Goal: Download file/media

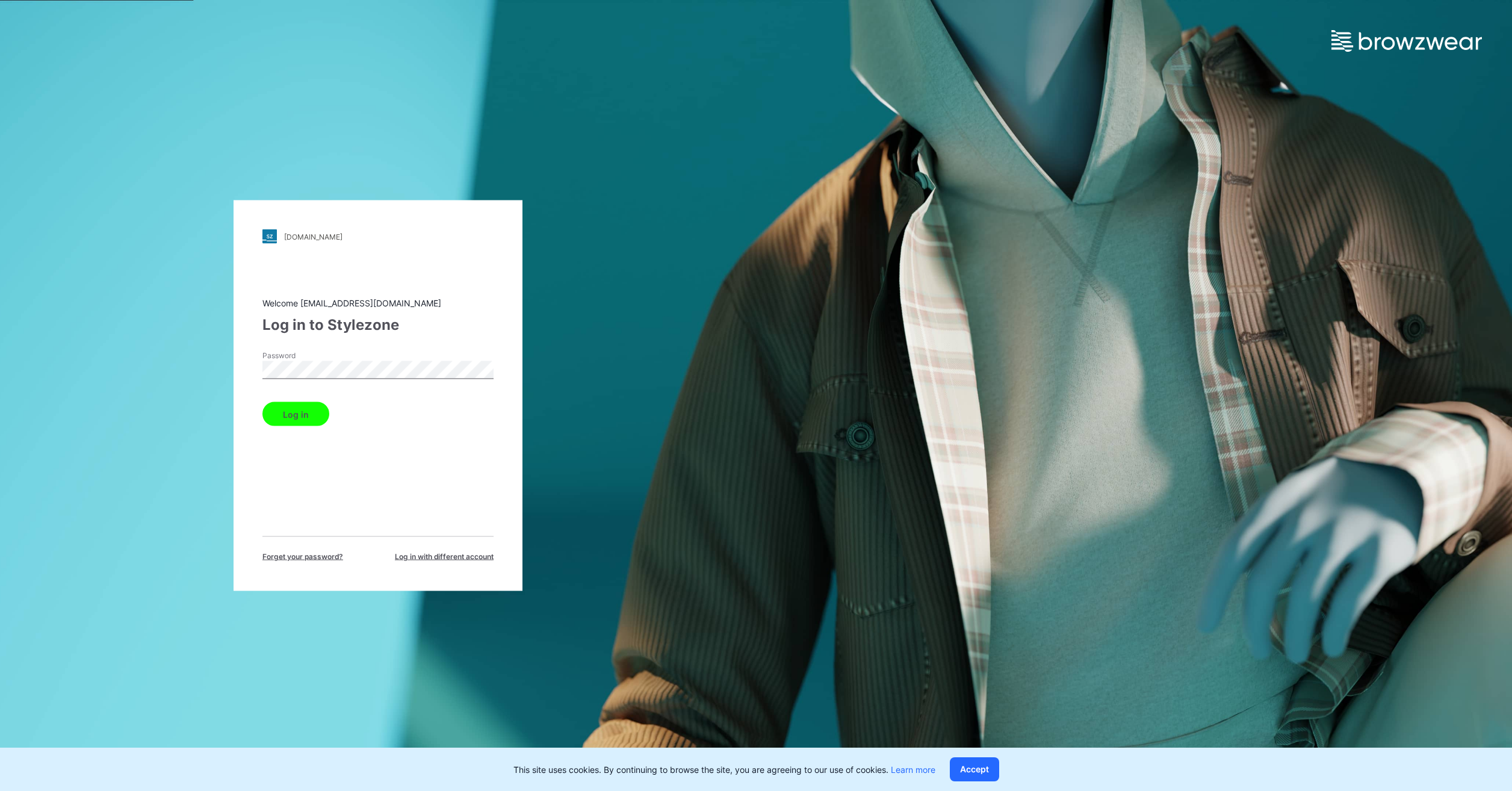
click at [312, 413] on button "Log in" at bounding box center [295, 414] width 67 height 24
click at [302, 421] on div "Log in" at bounding box center [378, 412] width 231 height 29
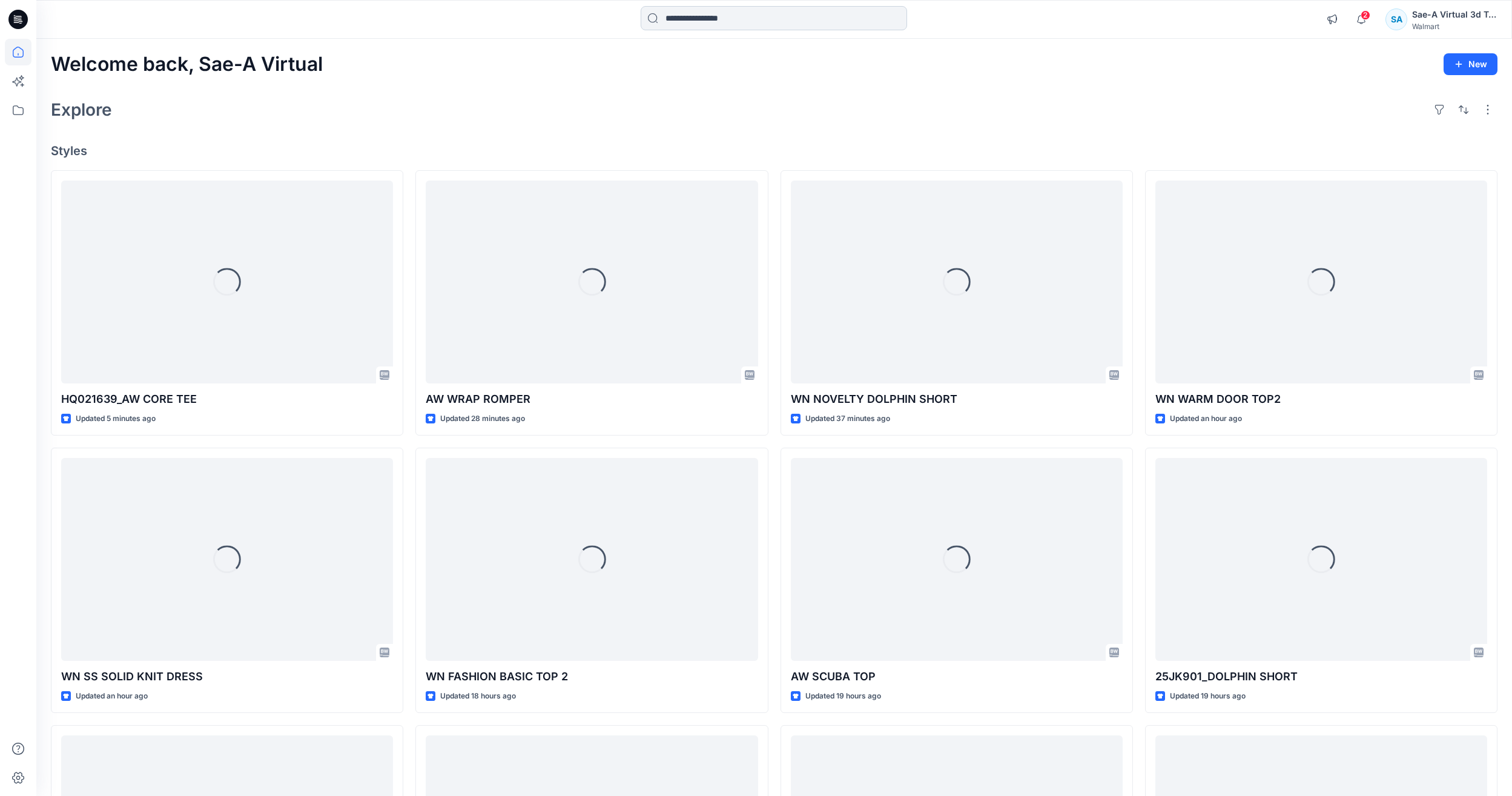
click at [817, 25] on input at bounding box center [774, 18] width 266 height 24
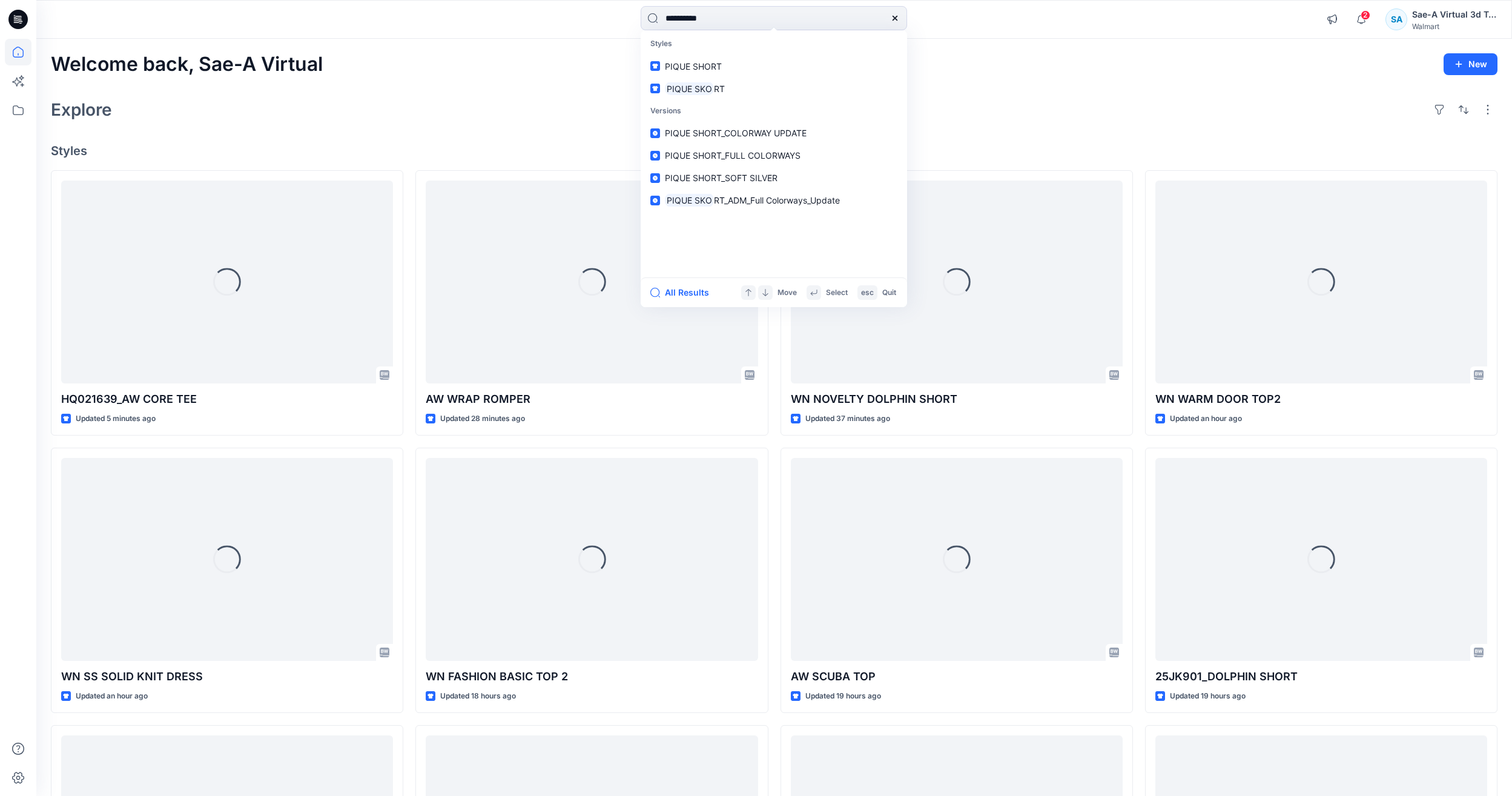
type input "**********"
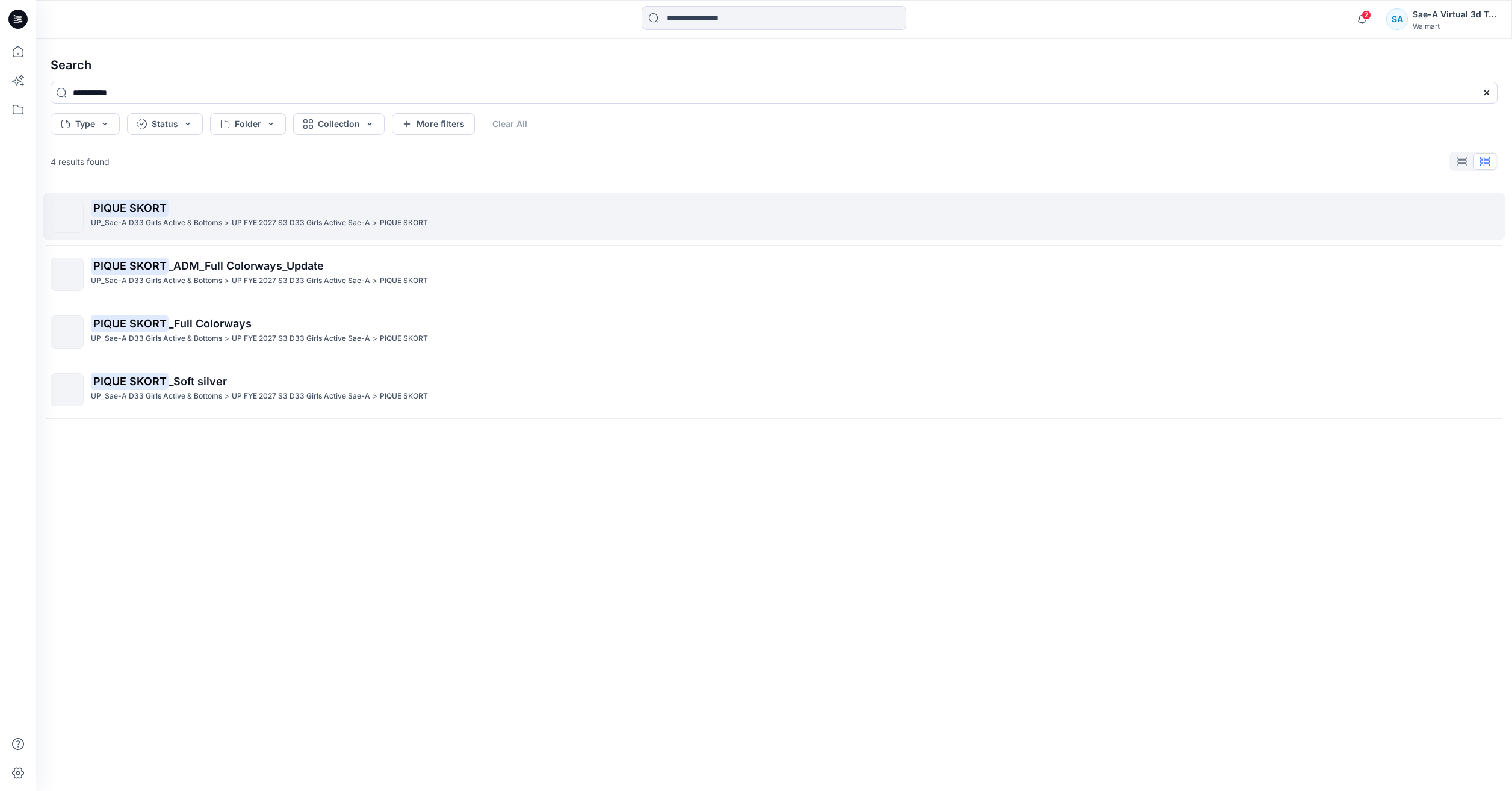
click at [411, 230] on div "PIQUE SKORT UP_Sae-A D33 Girls Active & Bottoms > UP FYE 2027 S3 D33 Girls Acti…" at bounding box center [793, 216] width 1406 height 33
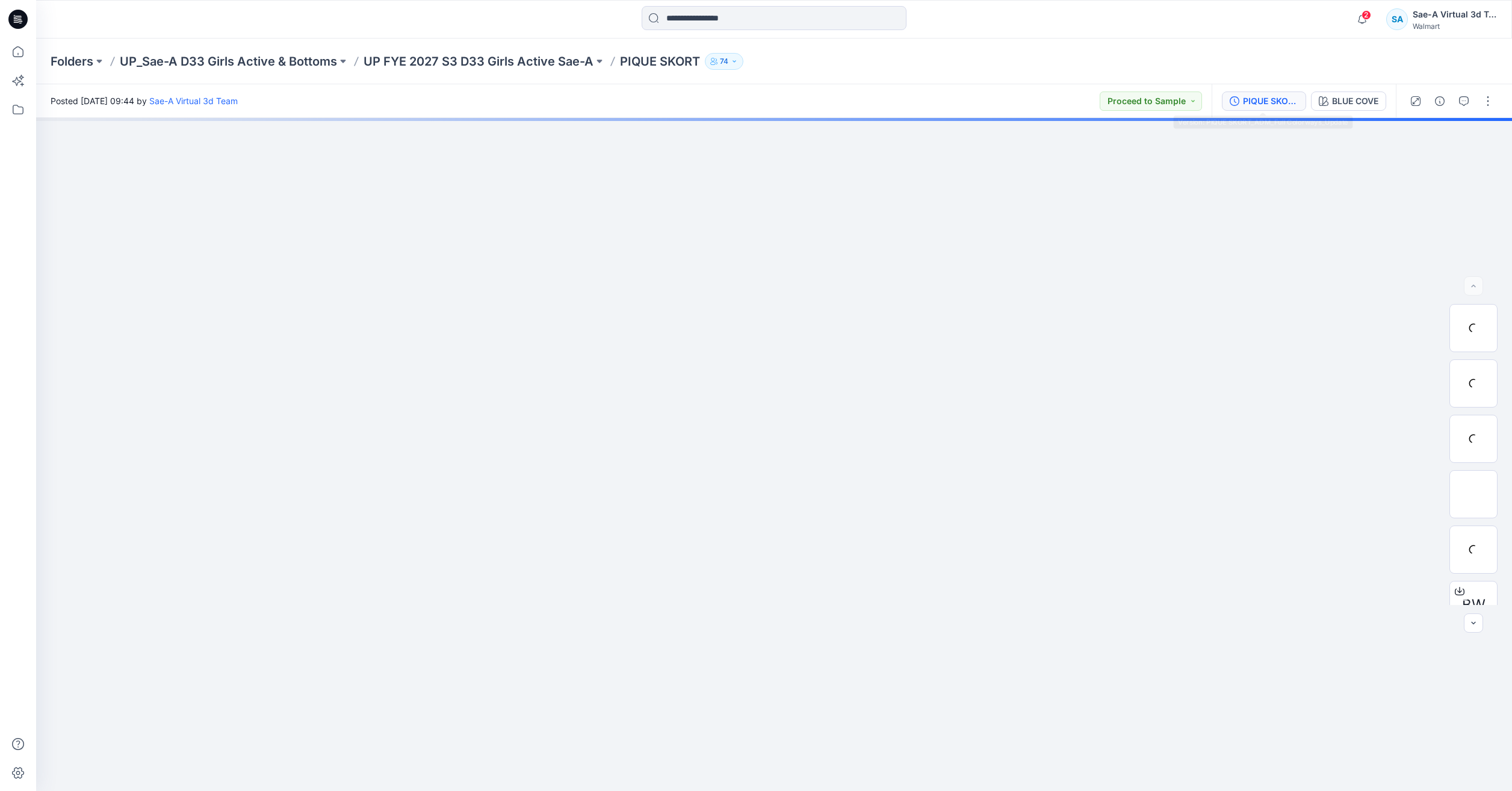
click at [1263, 98] on div "PIQUE SKORT_ADM_Full Colorways_Update" at bounding box center [1270, 101] width 55 height 13
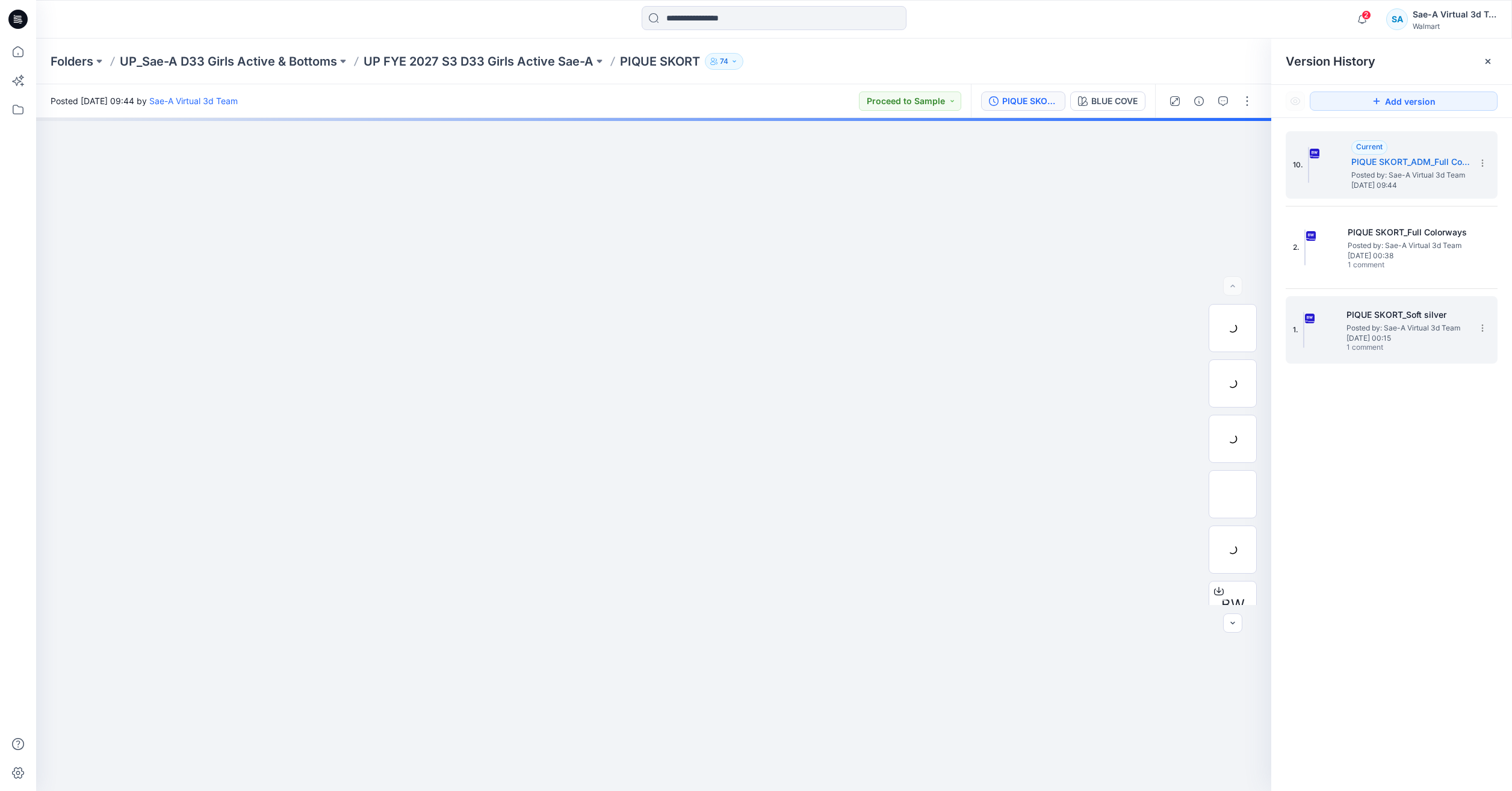
click at [1395, 335] on span "[DATE] 00:15" at bounding box center [1407, 338] width 120 height 8
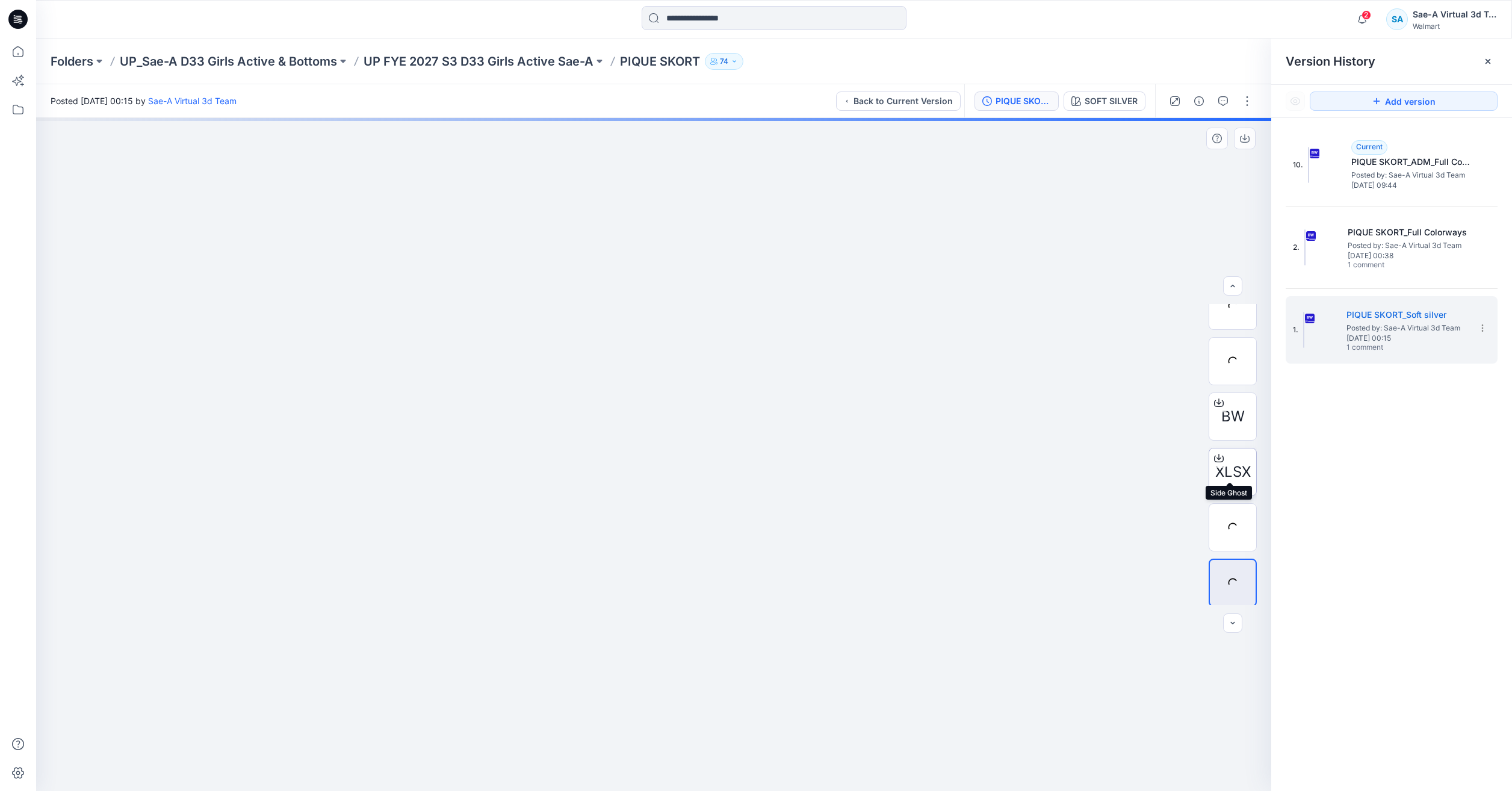
scroll to position [190, 0]
click at [1243, 425] on div "BW" at bounding box center [1233, 415] width 48 height 48
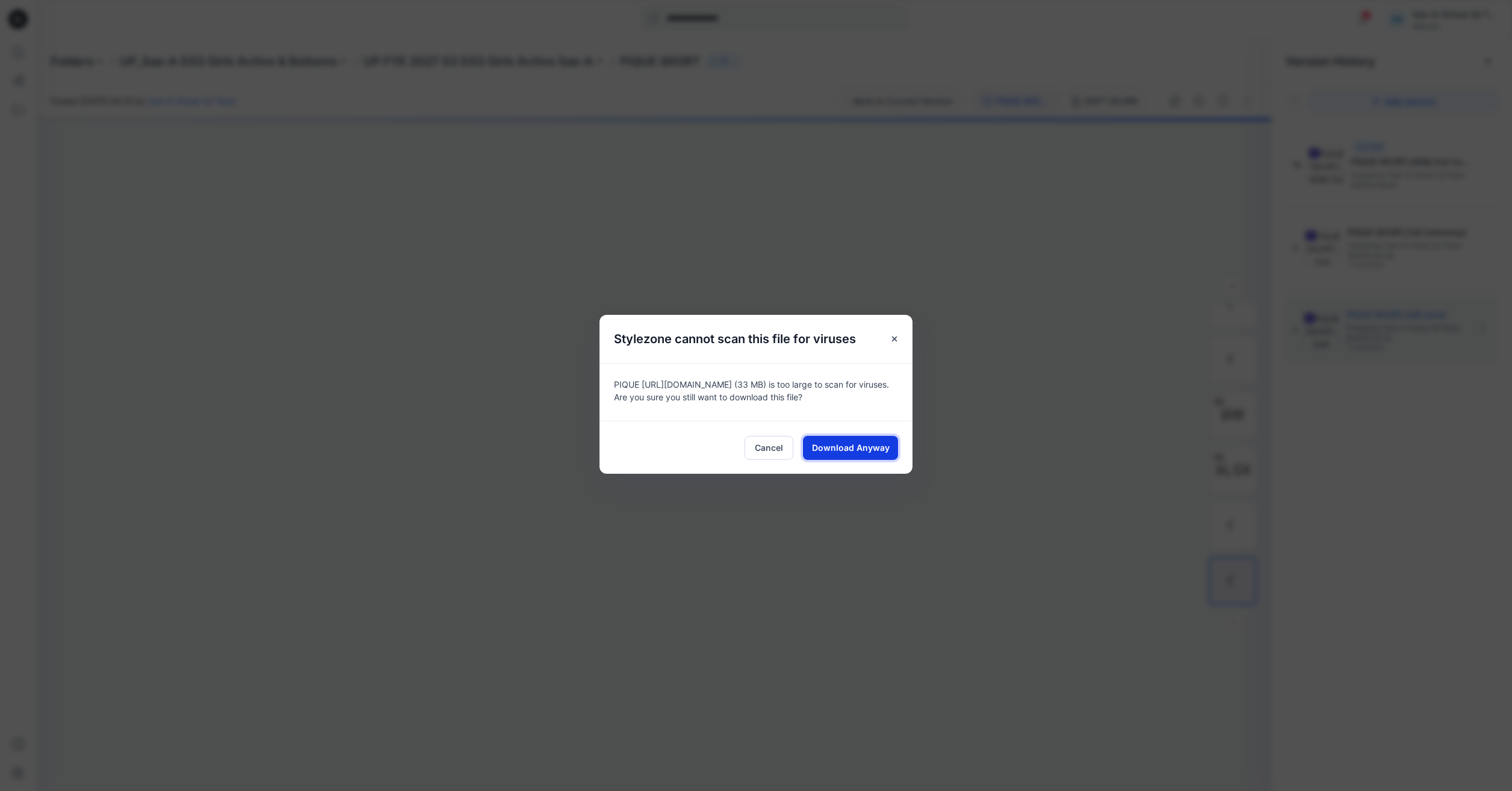
click at [869, 448] on span "Download Anyway" at bounding box center [850, 447] width 78 height 12
